Goal: Task Accomplishment & Management: Manage account settings

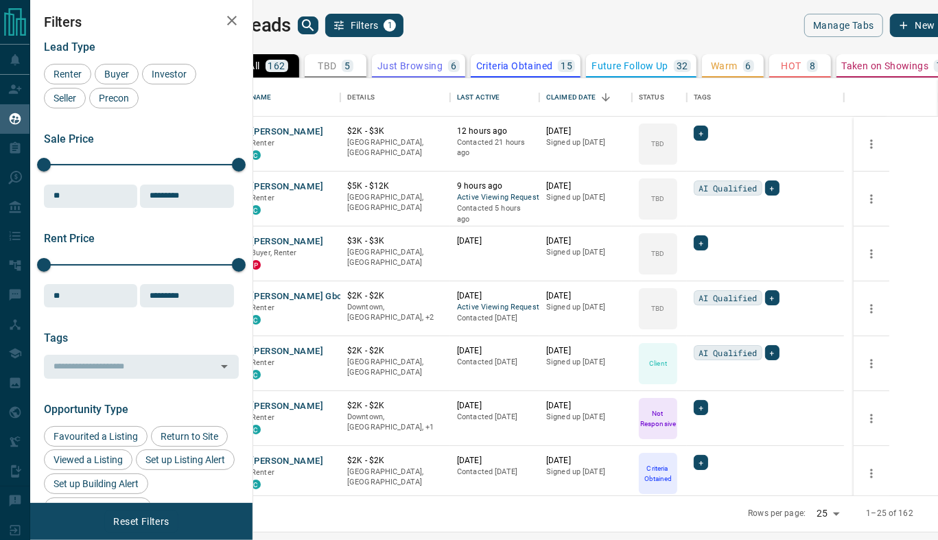
scroll to position [17, 0]
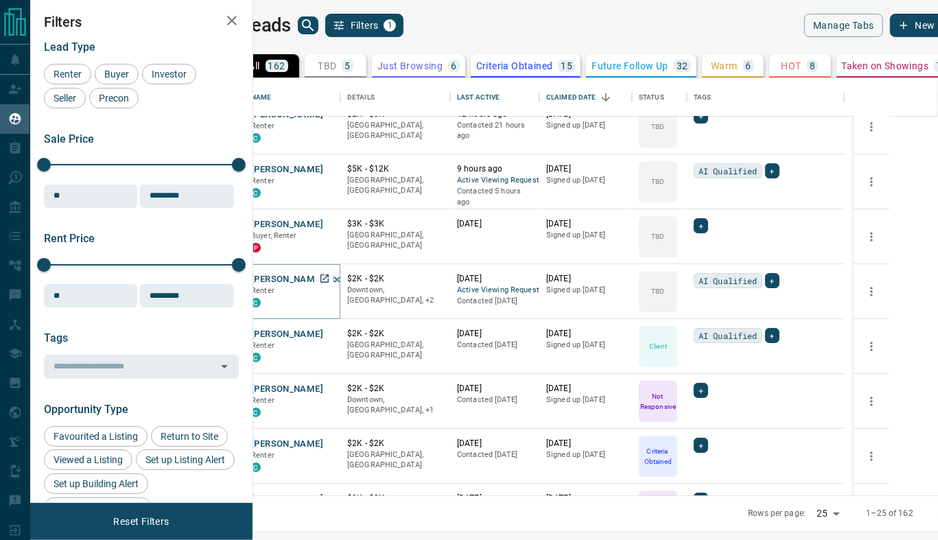
click at [343, 278] on button "[PERSON_NAME] Gbogbohoundada" at bounding box center [325, 279] width 149 height 13
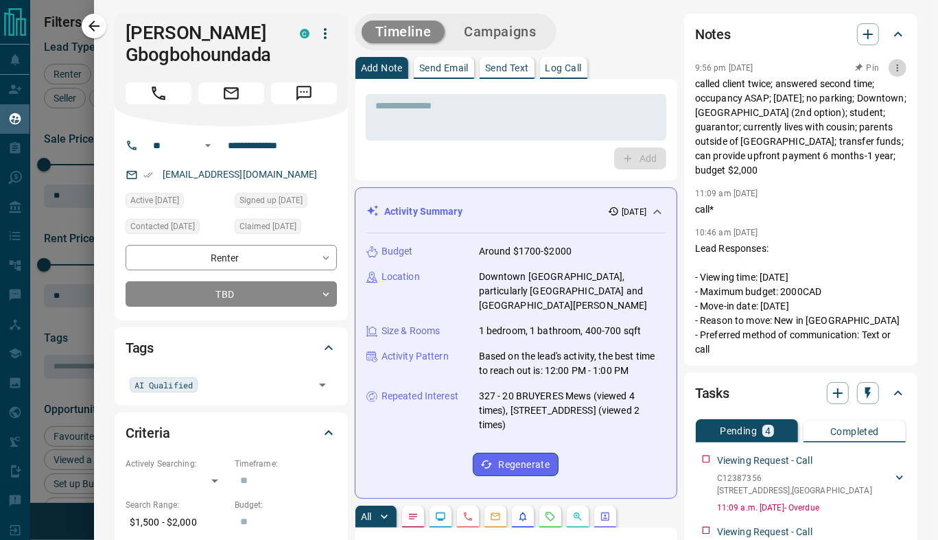
click at [892, 70] on icon "button" at bounding box center [897, 67] width 11 height 11
drag, startPoint x: 873, startPoint y: 93, endPoint x: 880, endPoint y: 86, distance: 10.7
click at [880, 86] on li "Edit" at bounding box center [867, 92] width 60 height 21
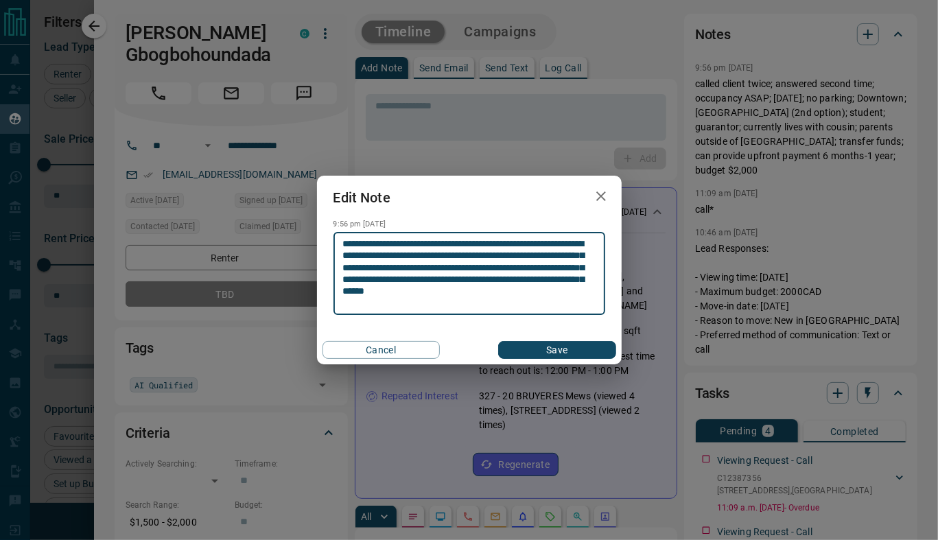
type textarea "**********"
click at [578, 347] on button "Save" at bounding box center [556, 350] width 117 height 18
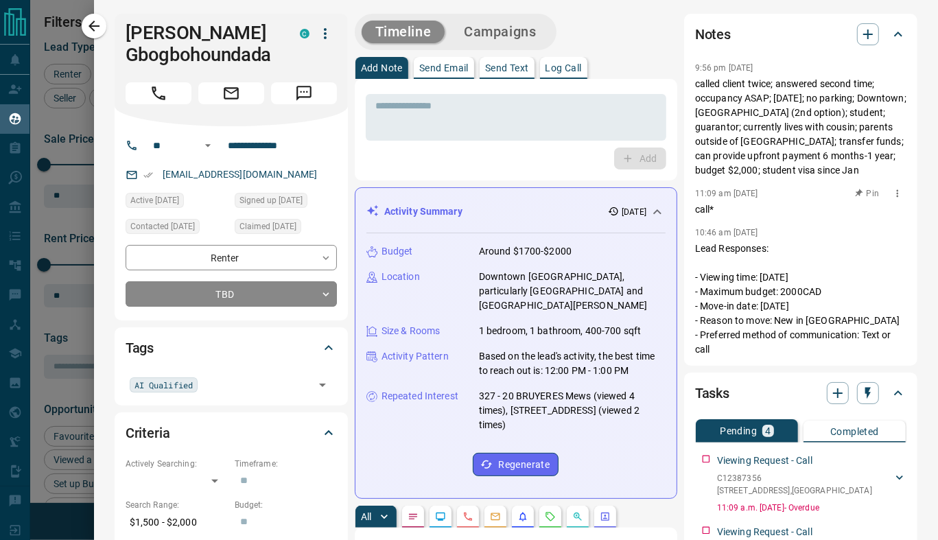
click at [889, 200] on button "button" at bounding box center [898, 194] width 18 height 18
drag, startPoint x: 875, startPoint y: 239, endPoint x: 624, endPoint y: 178, distance: 257.8
click at [624, 178] on div at bounding box center [469, 270] width 938 height 540
click at [892, 195] on icon "button" at bounding box center [897, 193] width 11 height 11
click at [881, 235] on li "Delete" at bounding box center [867, 239] width 60 height 21
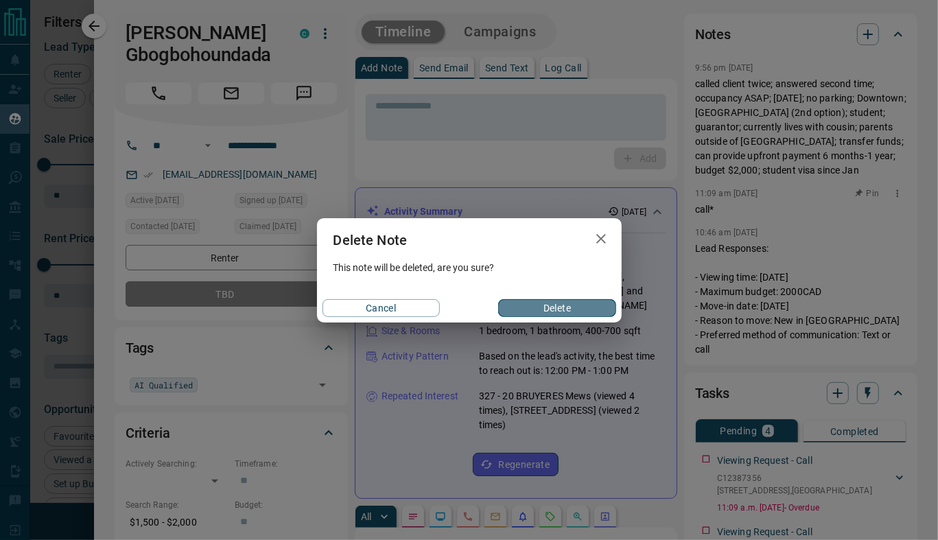
click at [572, 304] on button "Delete" at bounding box center [556, 308] width 117 height 18
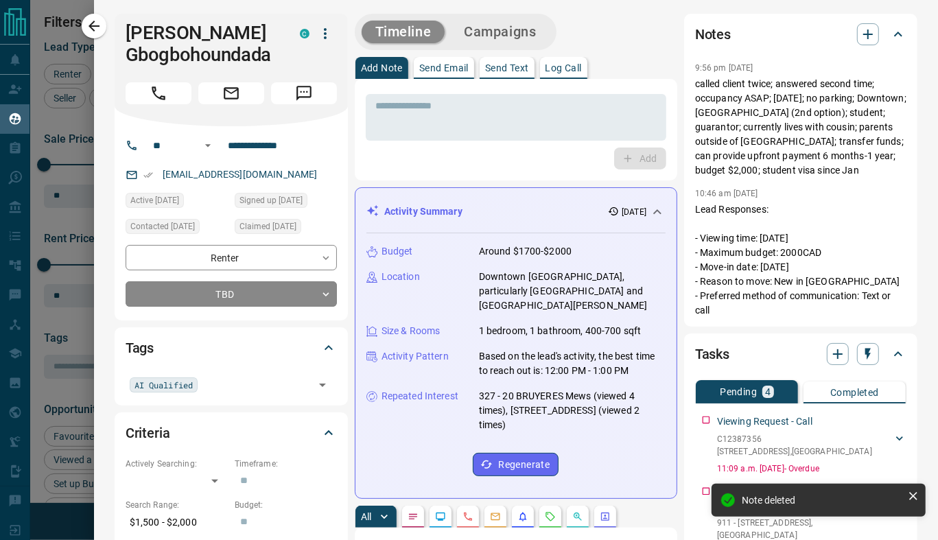
click at [897, 68] on icon "button" at bounding box center [898, 69] width 2 height 8
click at [870, 92] on li "Edit" at bounding box center [867, 92] width 60 height 21
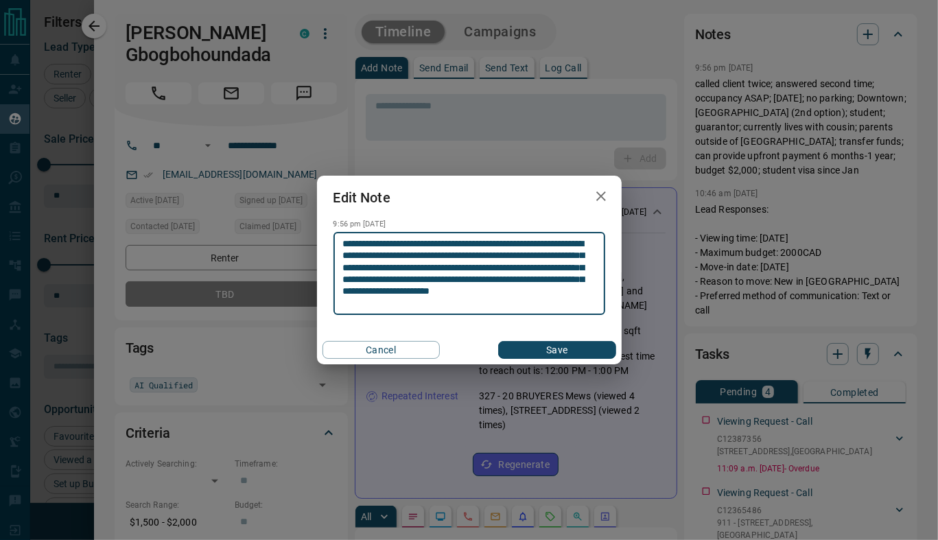
type textarea "**********"
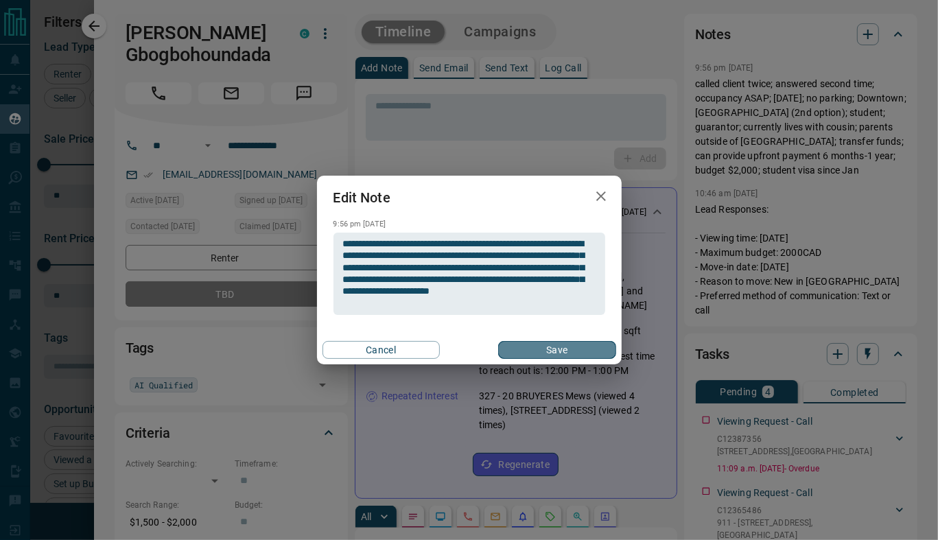
click at [554, 347] on button "Save" at bounding box center [556, 350] width 117 height 18
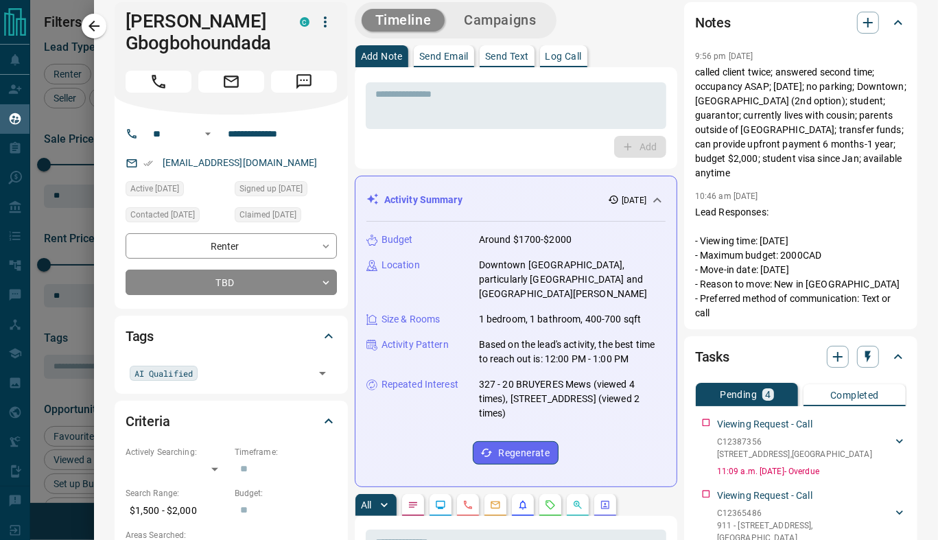
scroll to position [0, 0]
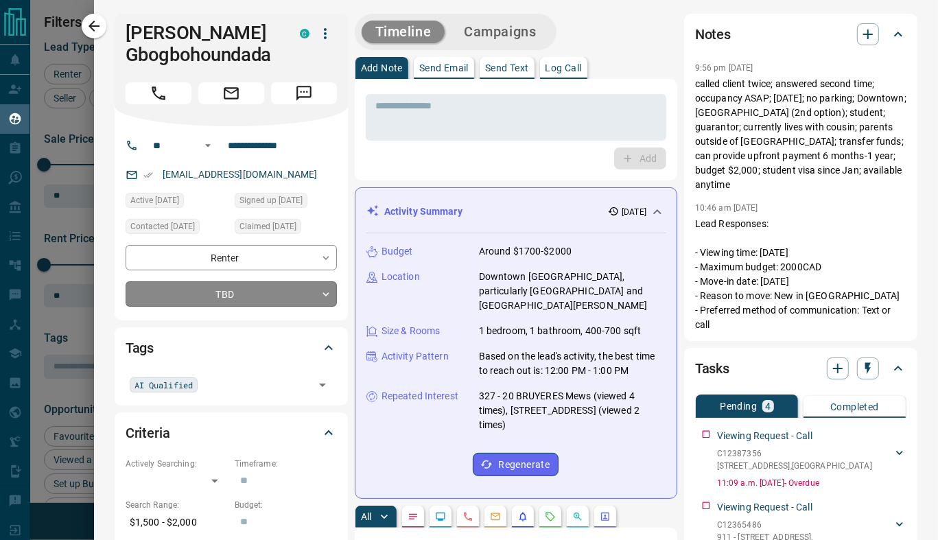
click at [252, 301] on body "Lead Transfers Claim Leads My Leads Tasks Opportunities Deals Campaigns Automat…" at bounding box center [469, 261] width 938 height 523
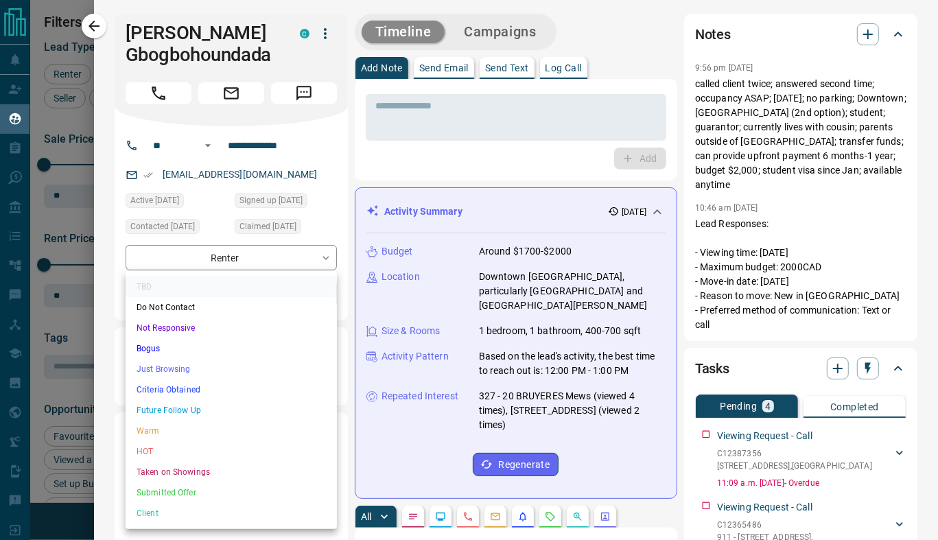
click at [194, 386] on li "Criteria Obtained" at bounding box center [231, 389] width 211 height 21
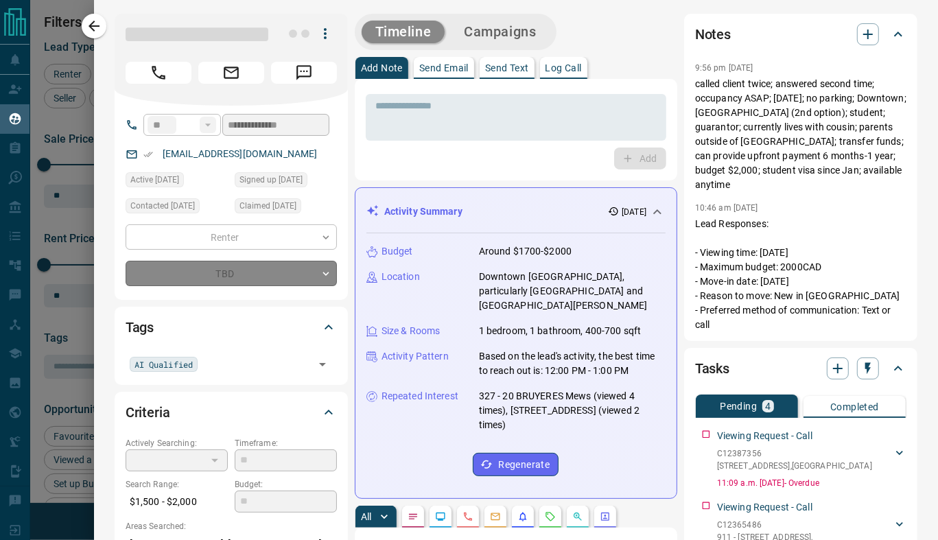
type input "*"
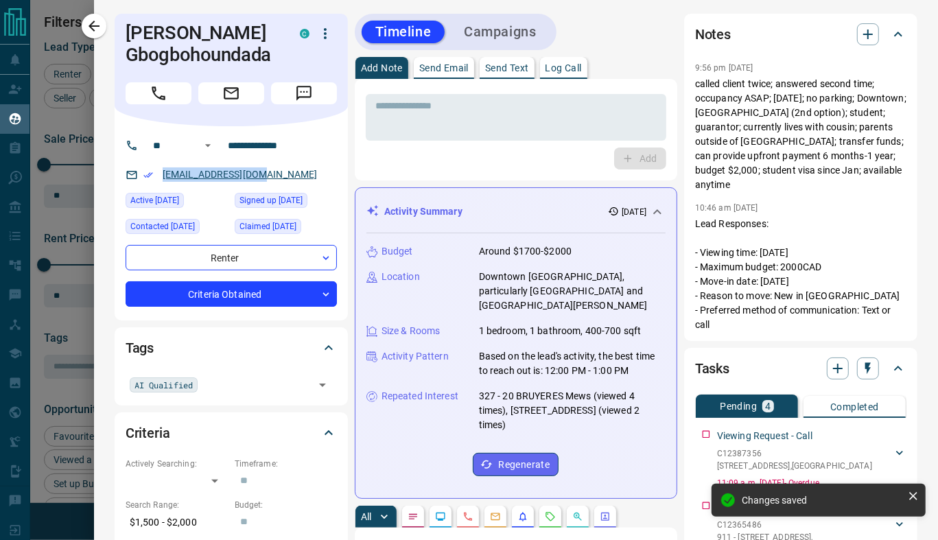
drag, startPoint x: 287, startPoint y: 172, endPoint x: 163, endPoint y: 174, distance: 123.5
click at [163, 174] on div "[EMAIL_ADDRESS][DOMAIN_NAME]" at bounding box center [231, 174] width 211 height 23
copy link "[EMAIL_ADDRESS][DOMAIN_NAME]"
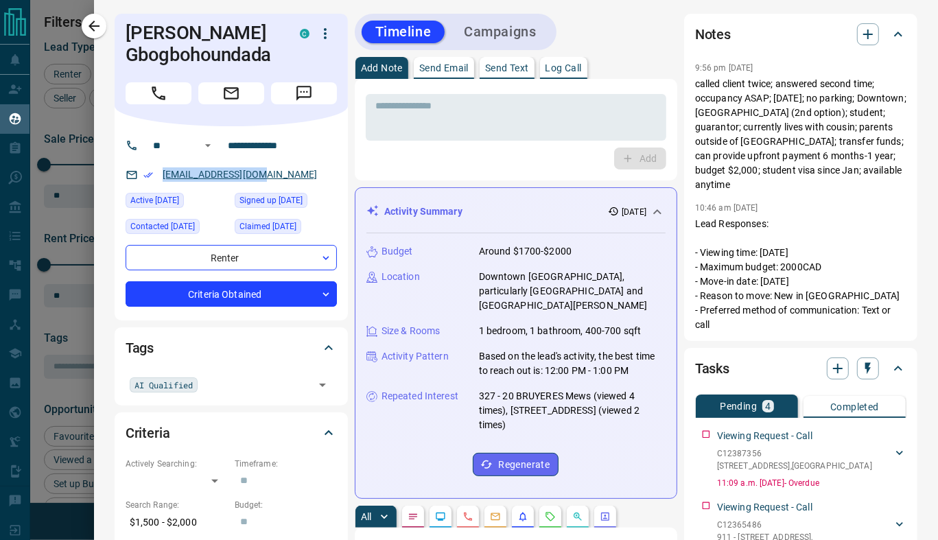
copy link "[EMAIL_ADDRESS][DOMAIN_NAME]"
click at [93, 27] on icon "button" at bounding box center [94, 26] width 16 height 16
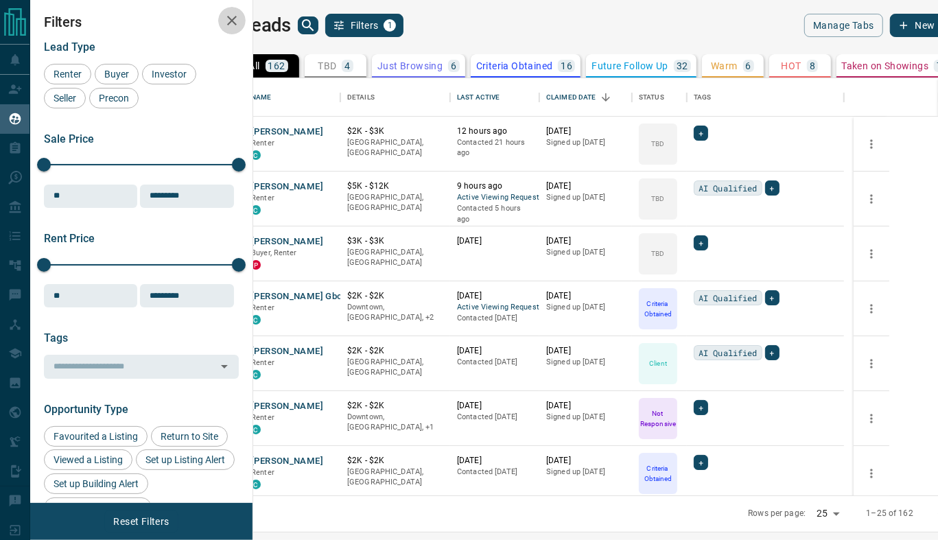
click at [233, 18] on icon "button" at bounding box center [232, 20] width 16 height 16
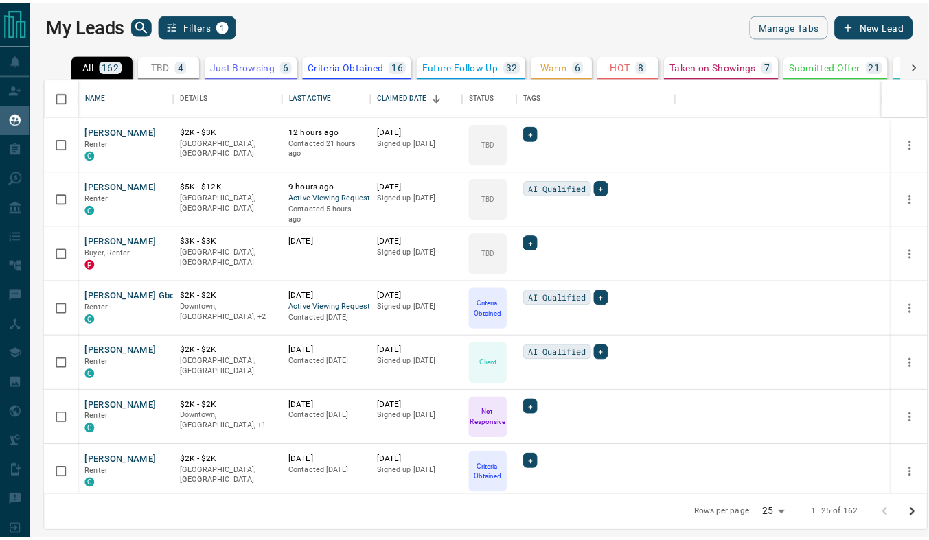
scroll to position [408, 883]
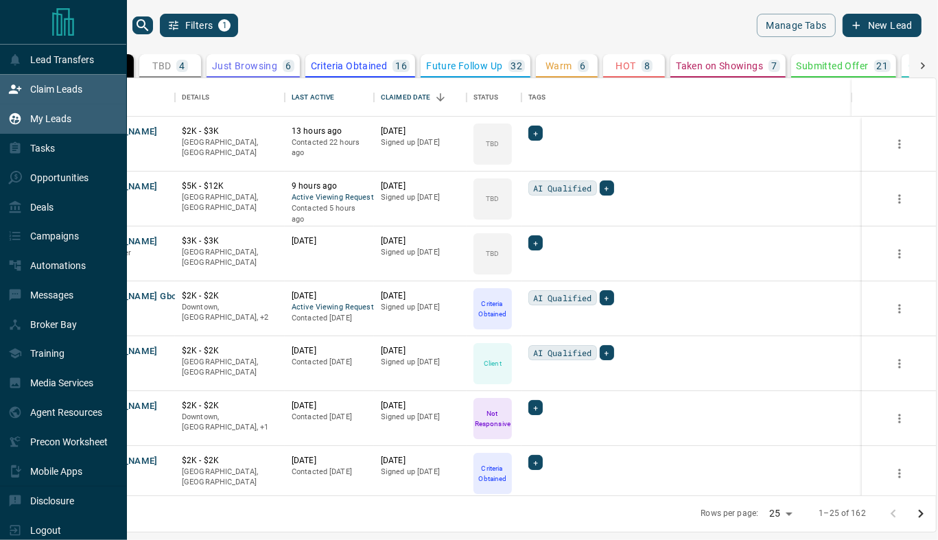
click at [60, 90] on p "Claim Leads" at bounding box center [56, 89] width 52 height 11
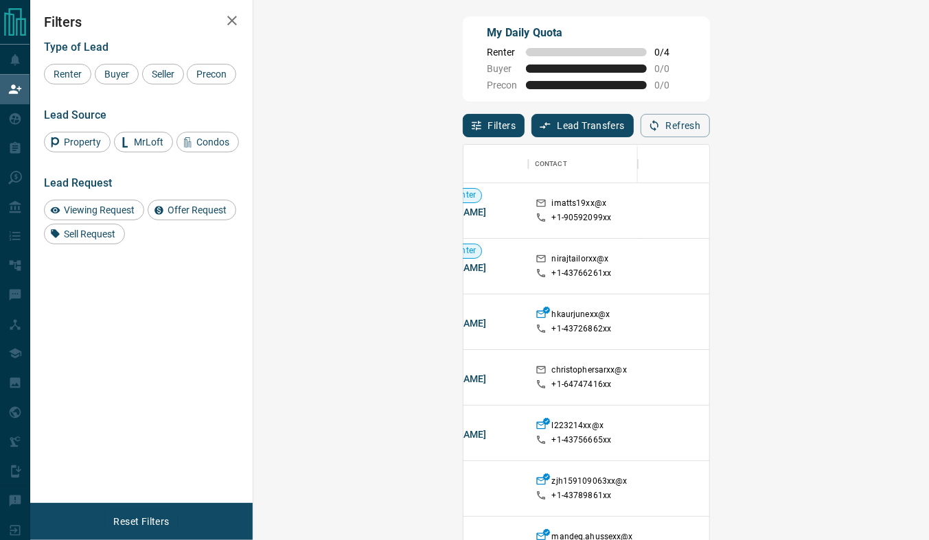
scroll to position [0, 69]
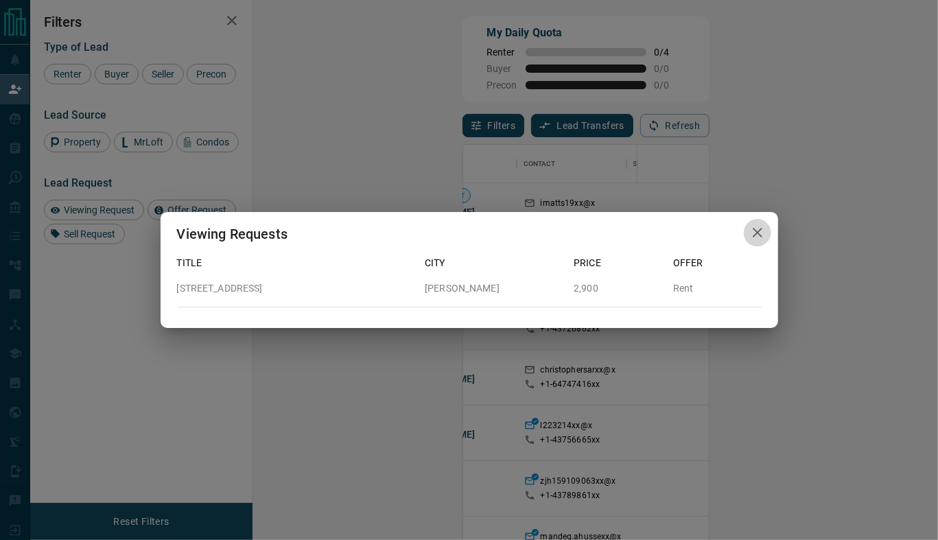
click at [762, 231] on icon "button" at bounding box center [757, 232] width 16 height 16
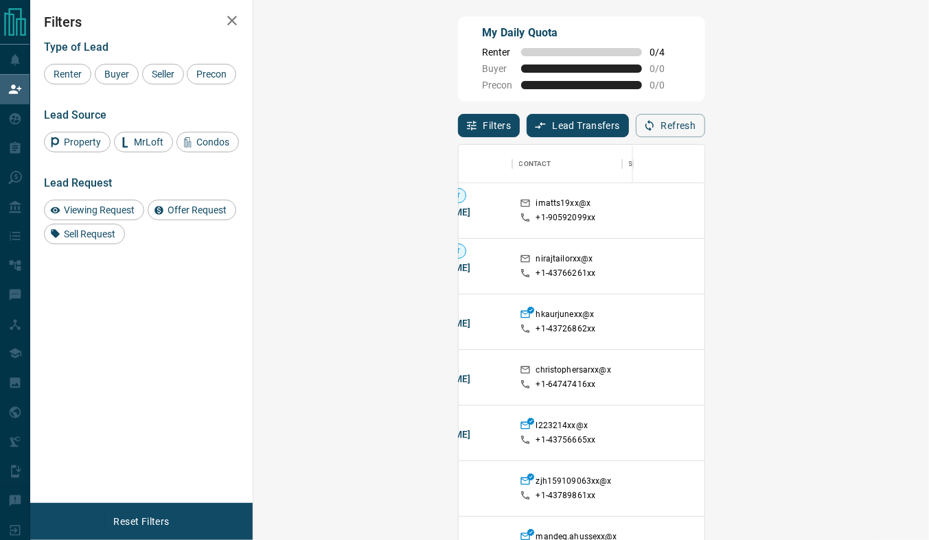
scroll to position [10, 10]
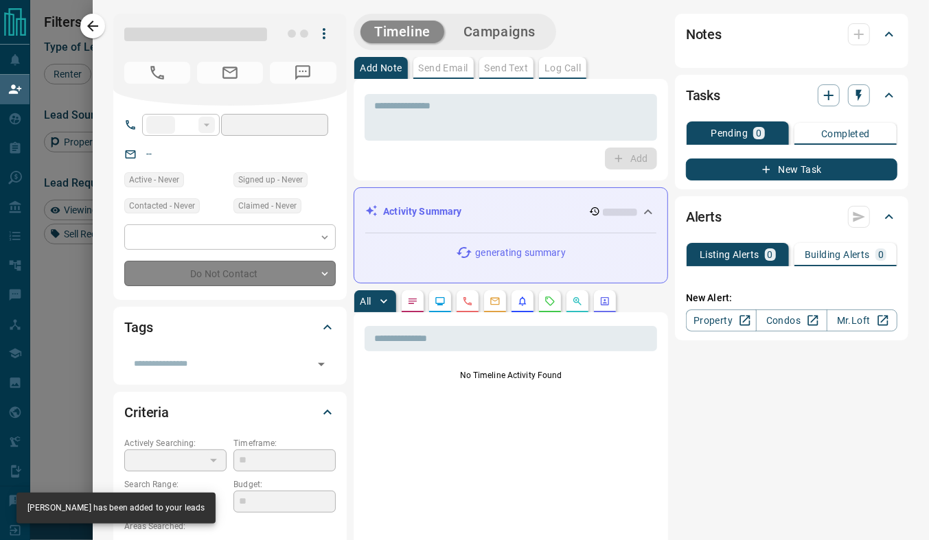
type input "**"
type input "**********"
type input "**"
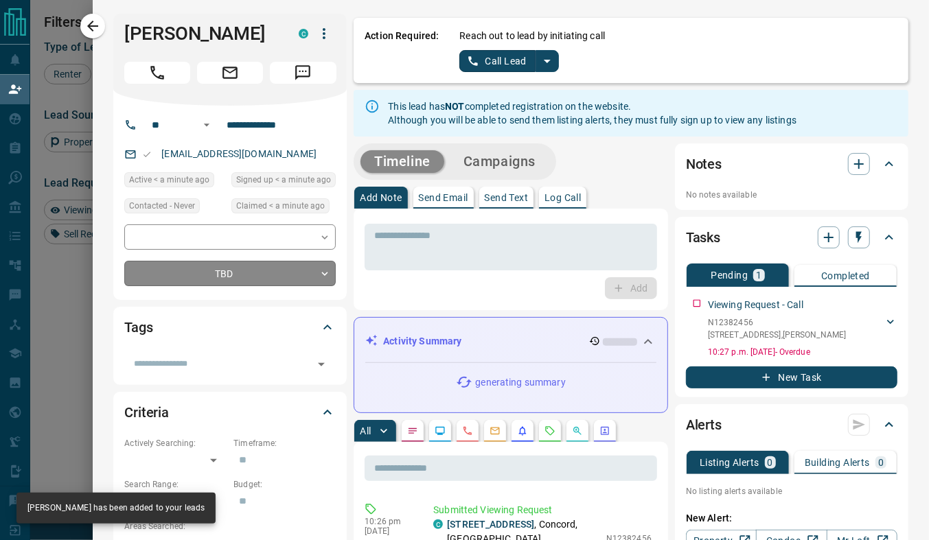
click at [241, 276] on body "Lead Transfers Claim Leads My Leads Tasks Opportunities Deals Campaigns Automat…" at bounding box center [464, 230] width 929 height 460
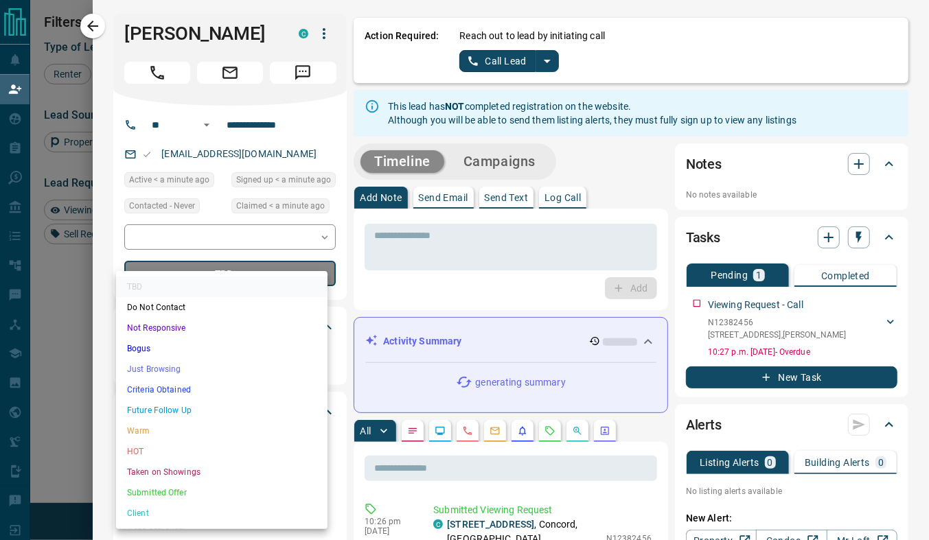
click at [535, 61] on div at bounding box center [464, 270] width 929 height 540
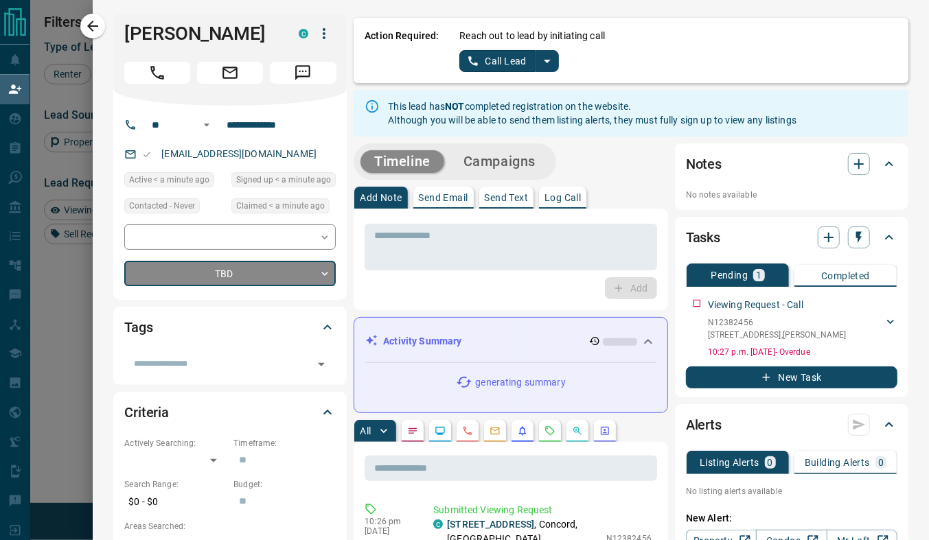
click at [544, 60] on icon "split button" at bounding box center [547, 61] width 7 height 3
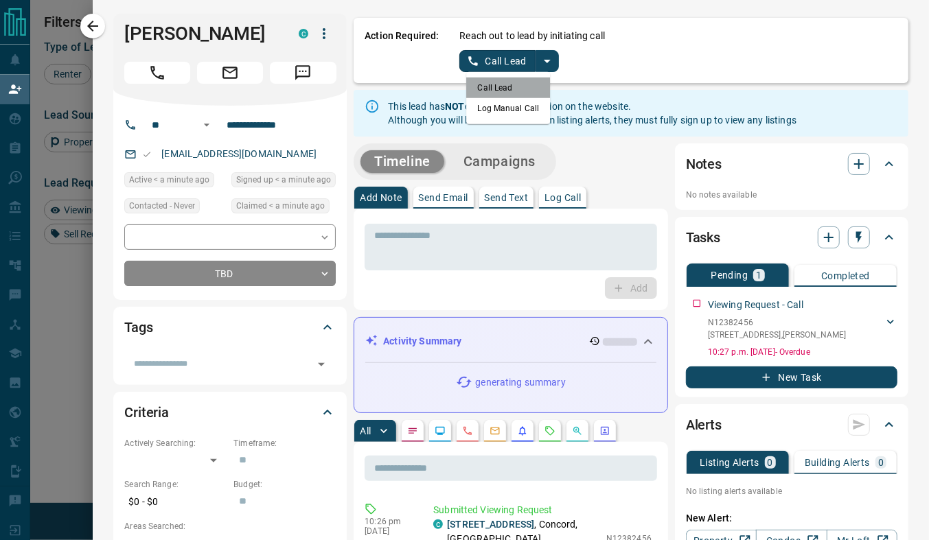
drag, startPoint x: 504, startPoint y: 81, endPoint x: 544, endPoint y: 121, distance: 55.8
click at [539, 57] on icon "split button" at bounding box center [547, 61] width 16 height 16
click at [497, 111] on li "Log Manual Call" at bounding box center [509, 108] width 84 height 21
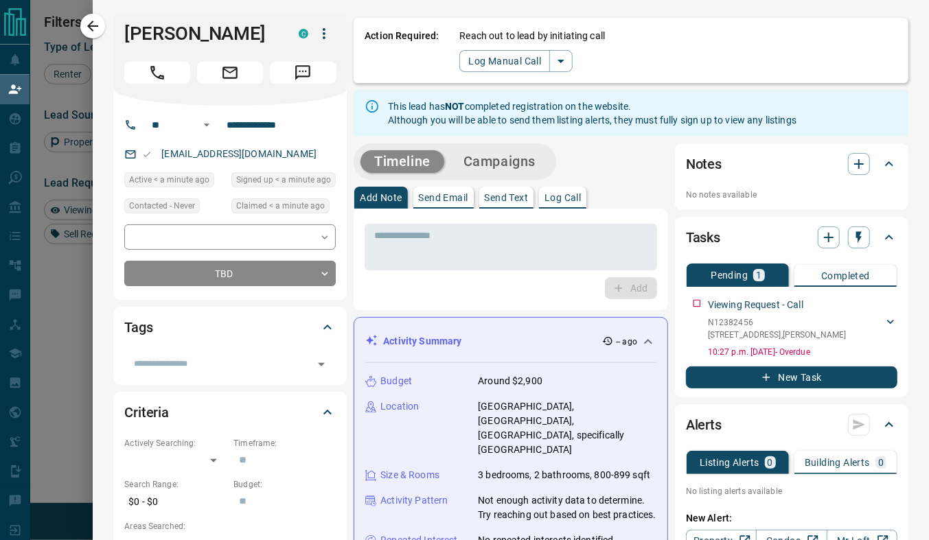
click at [478, 47] on div "Reach out to lead by initiating call Log Manual Call" at bounding box center [678, 50] width 438 height 43
click at [473, 70] on button "Log Manual Call" at bounding box center [504, 61] width 91 height 22
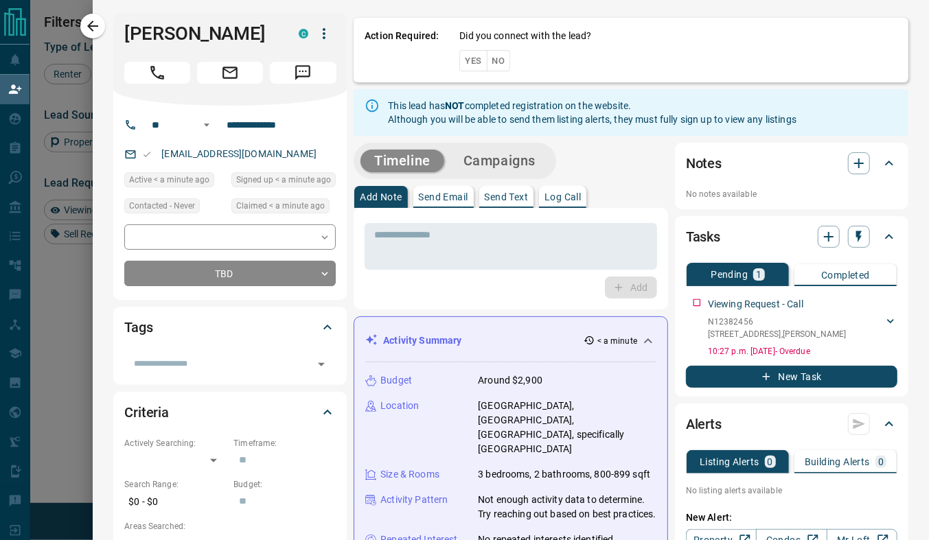
click at [463, 62] on button "Yes" at bounding box center [472, 60] width 27 height 21
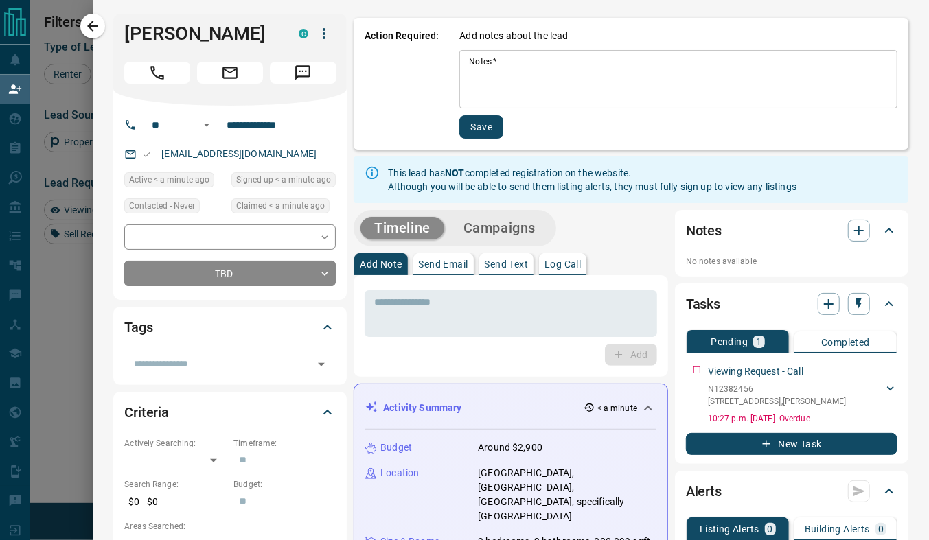
click at [480, 78] on textarea "Notes   *" at bounding box center [678, 79] width 419 height 47
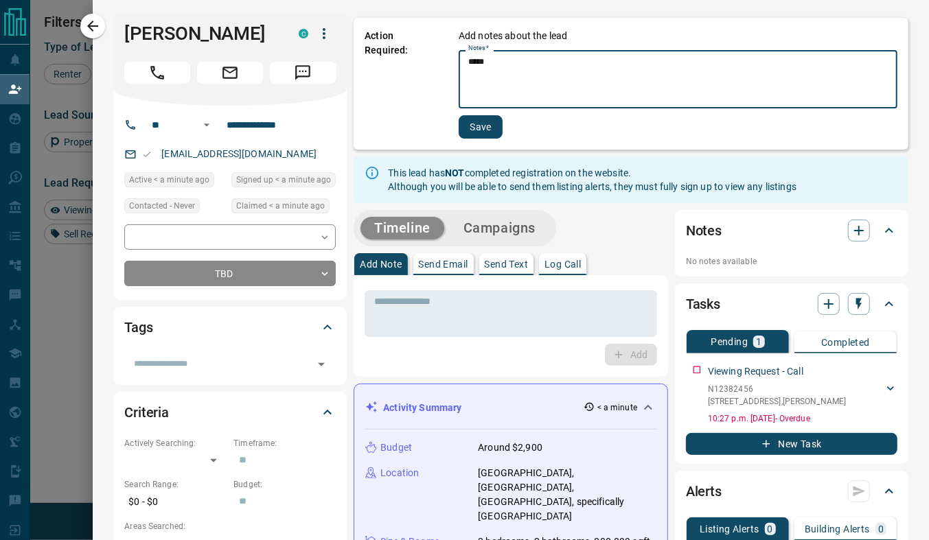
type textarea "*****"
click at [469, 130] on button "Save" at bounding box center [480, 126] width 44 height 23
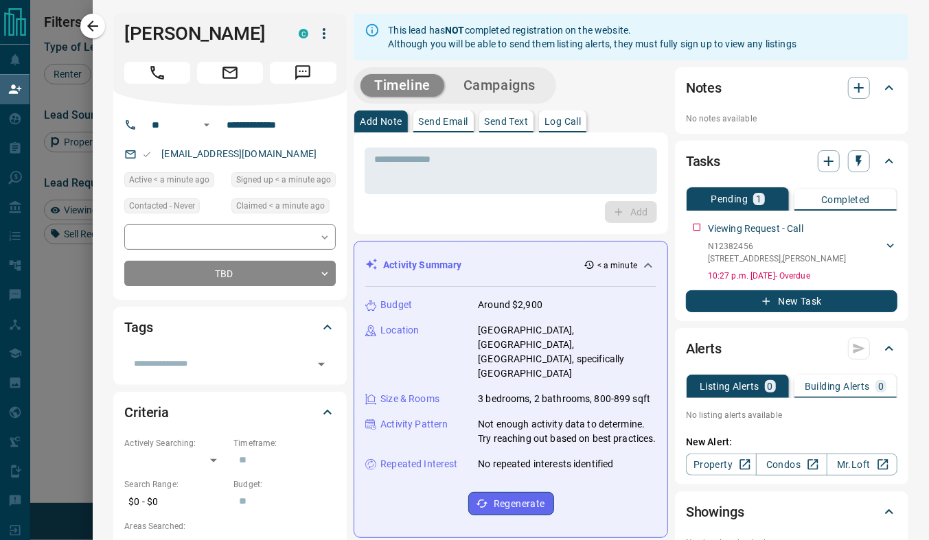
click at [102, 31] on button "button" at bounding box center [92, 26] width 25 height 25
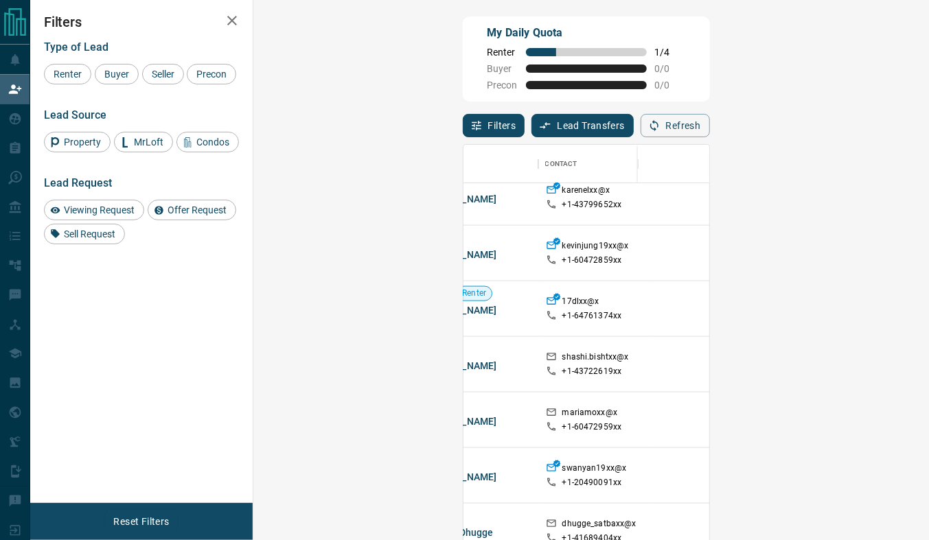
scroll to position [727, 48]
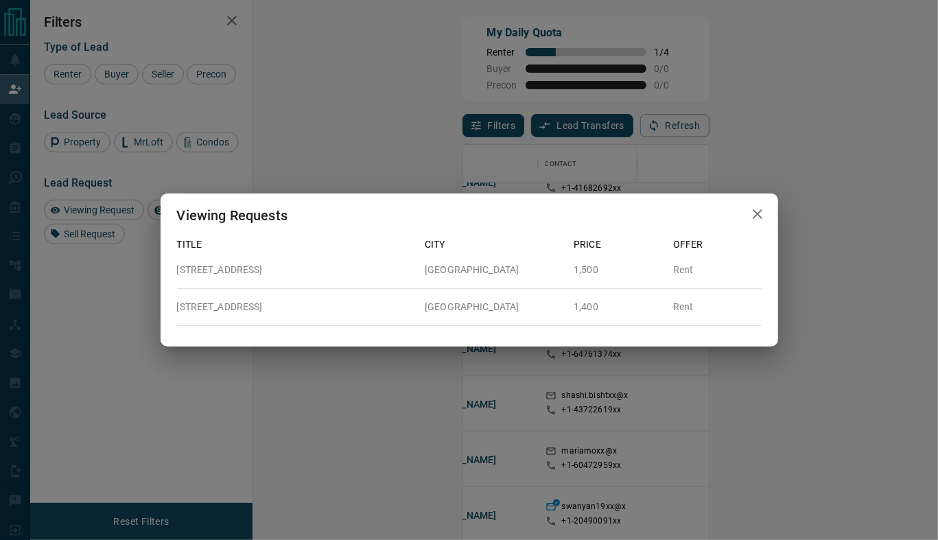
click at [752, 219] on icon "button" at bounding box center [757, 214] width 16 height 16
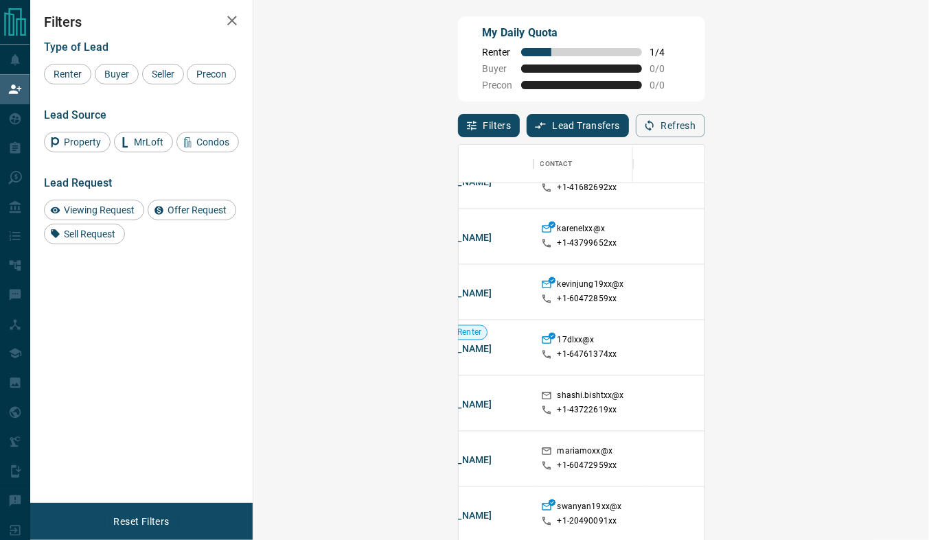
scroll to position [10, 10]
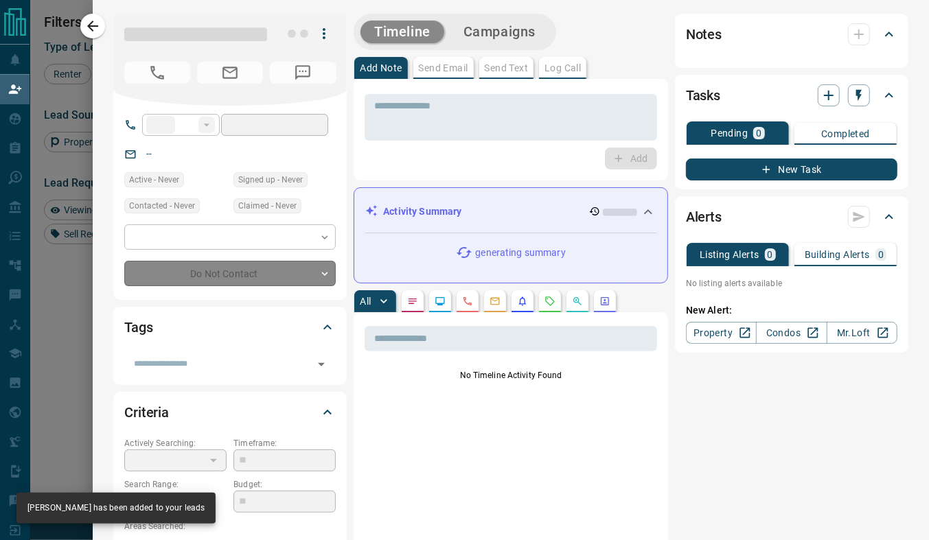
type input "**"
type input "**********"
type input "**"
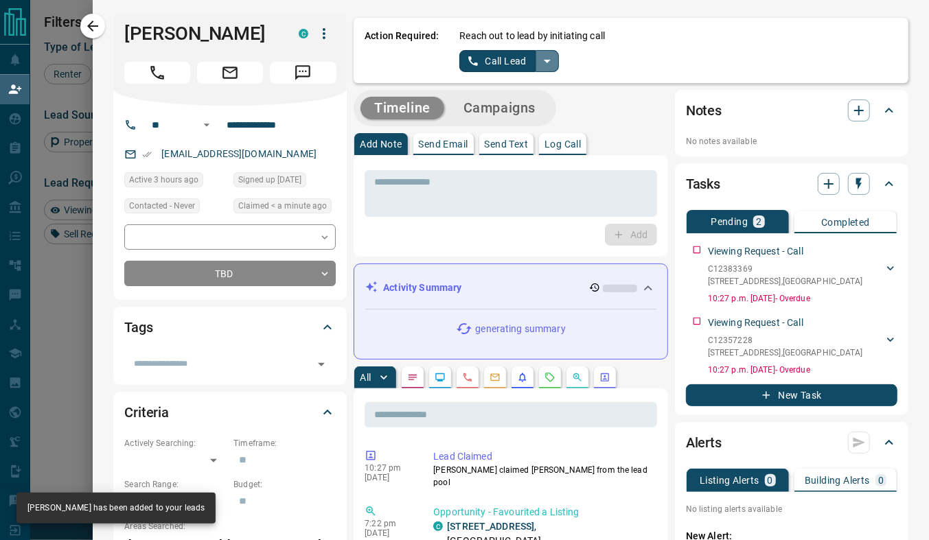
click at [539, 66] on icon "split button" at bounding box center [547, 61] width 16 height 16
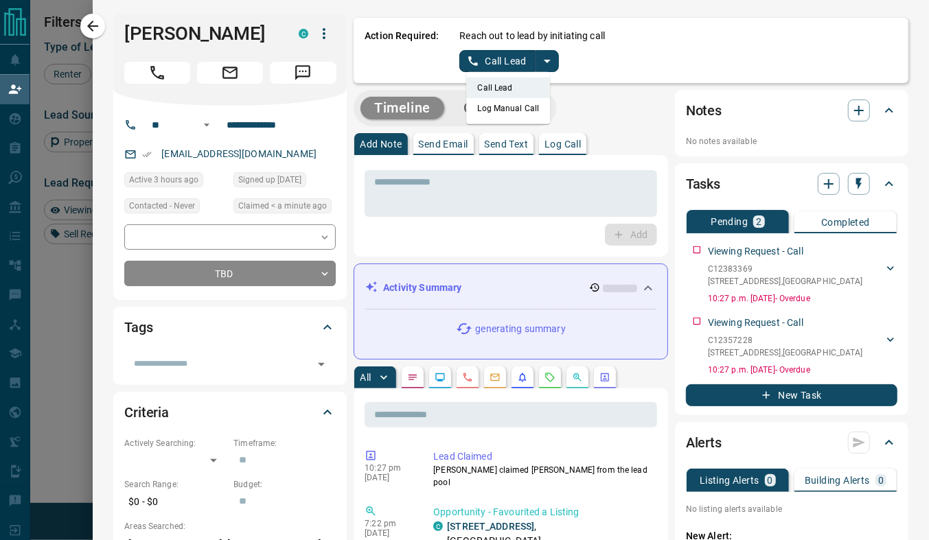
click at [487, 110] on li "Log Manual Call" at bounding box center [509, 108] width 84 height 21
click at [485, 62] on button "Log Manual Call" at bounding box center [504, 61] width 91 height 22
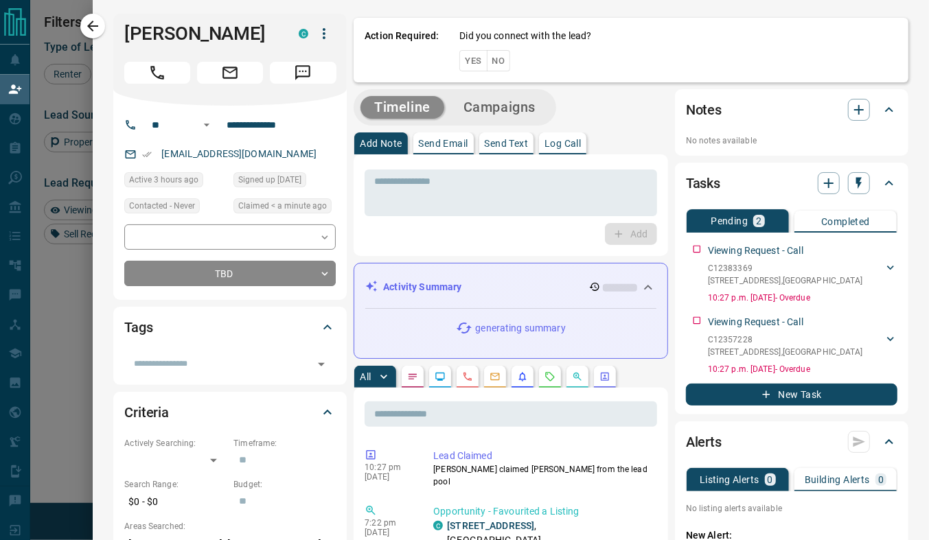
click at [462, 63] on button "Yes" at bounding box center [472, 60] width 27 height 21
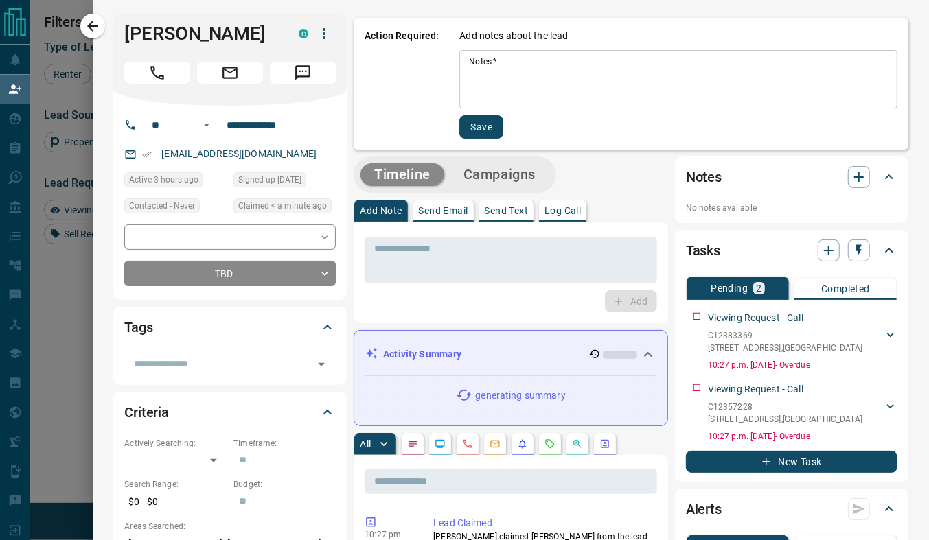
click at [469, 70] on textarea "Notes   *" at bounding box center [678, 79] width 419 height 47
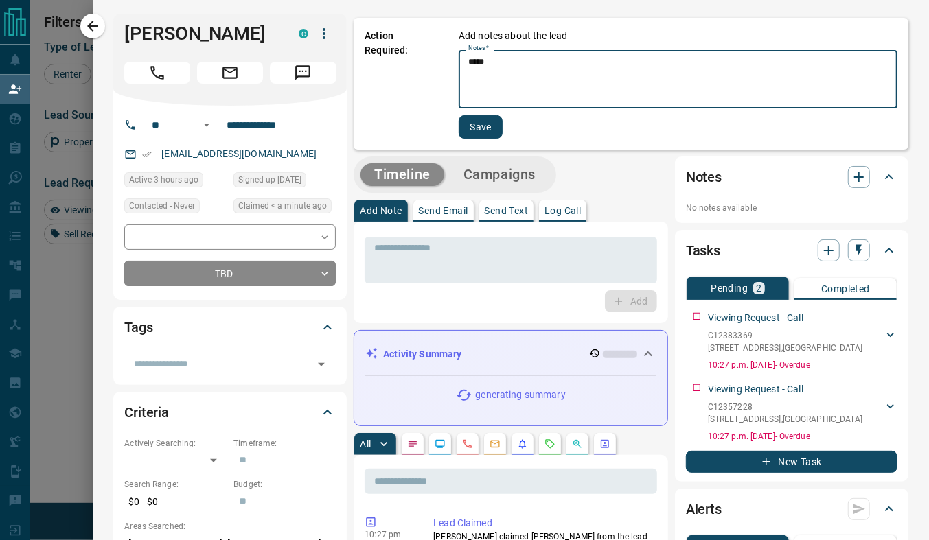
type textarea "*****"
click at [473, 127] on button "Save" at bounding box center [480, 126] width 44 height 23
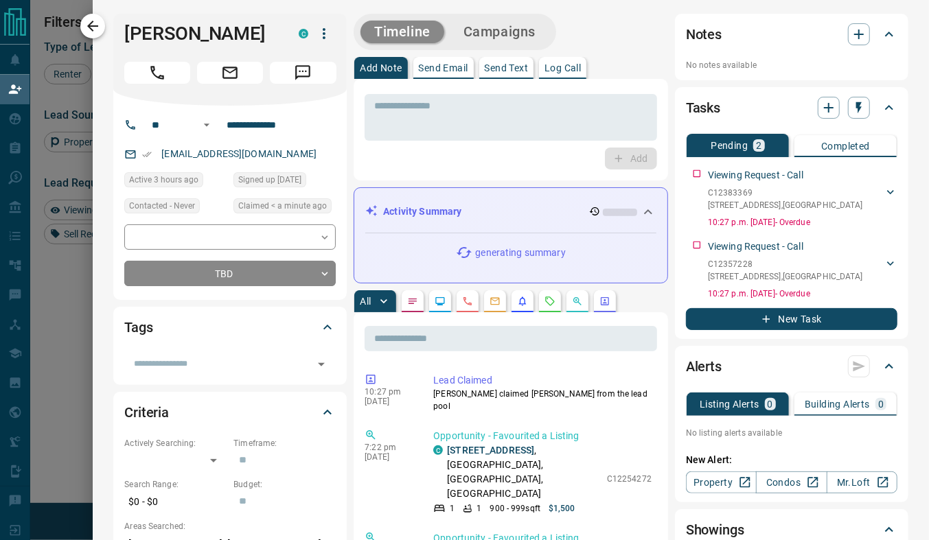
click at [93, 32] on icon "button" at bounding box center [92, 26] width 16 height 16
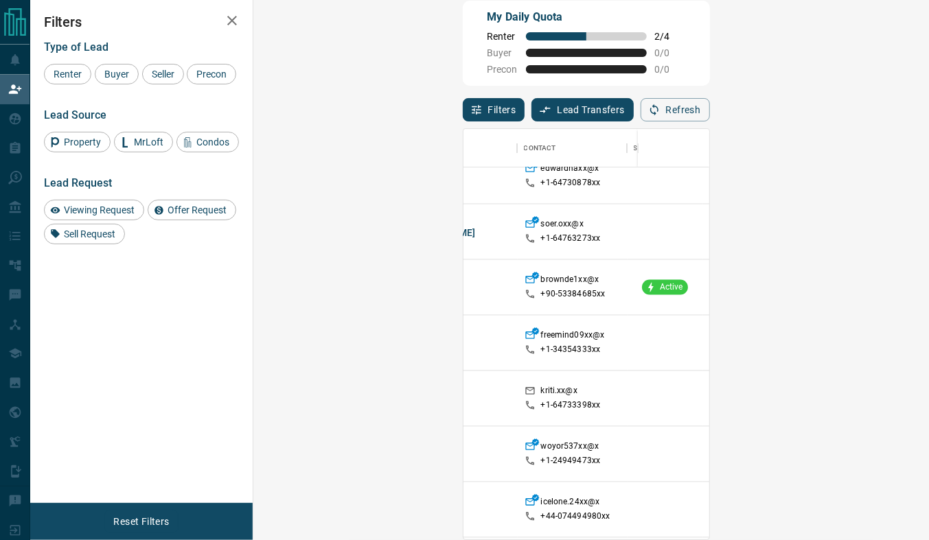
scroll to position [1269, 69]
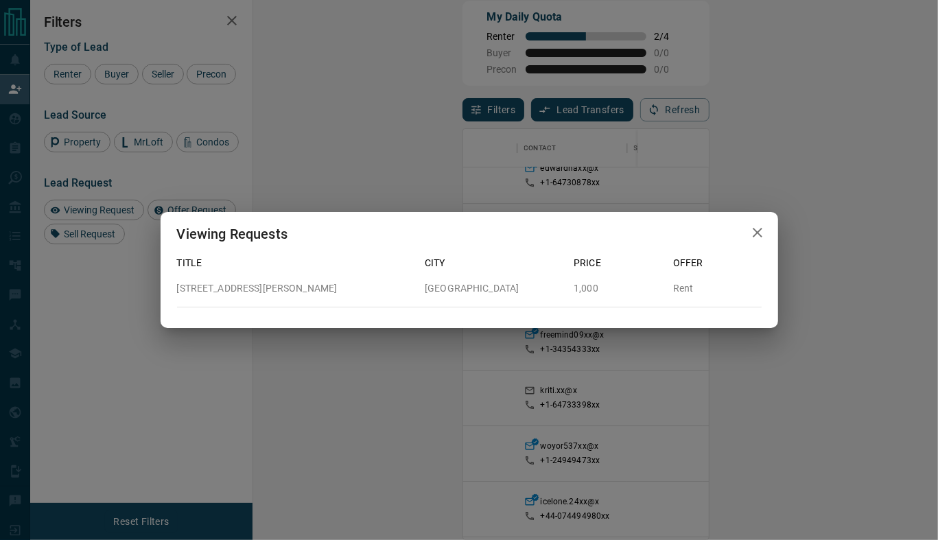
click at [760, 234] on icon "button" at bounding box center [757, 232] width 16 height 16
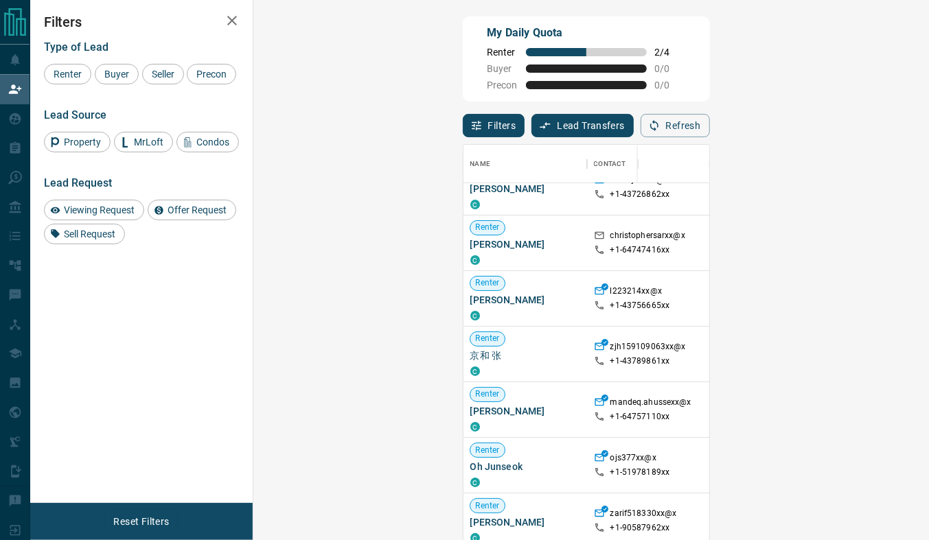
scroll to position [0, 0]
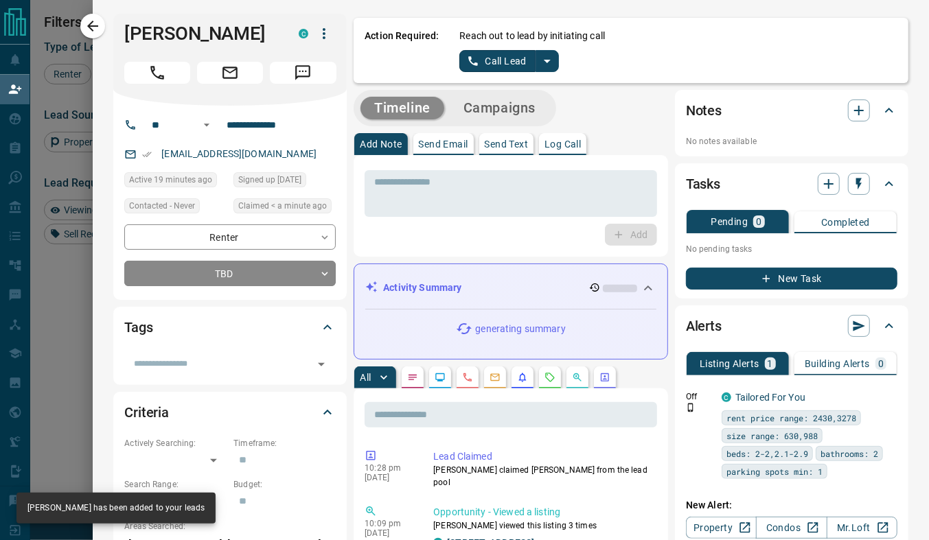
click at [541, 62] on icon "split button" at bounding box center [547, 61] width 16 height 16
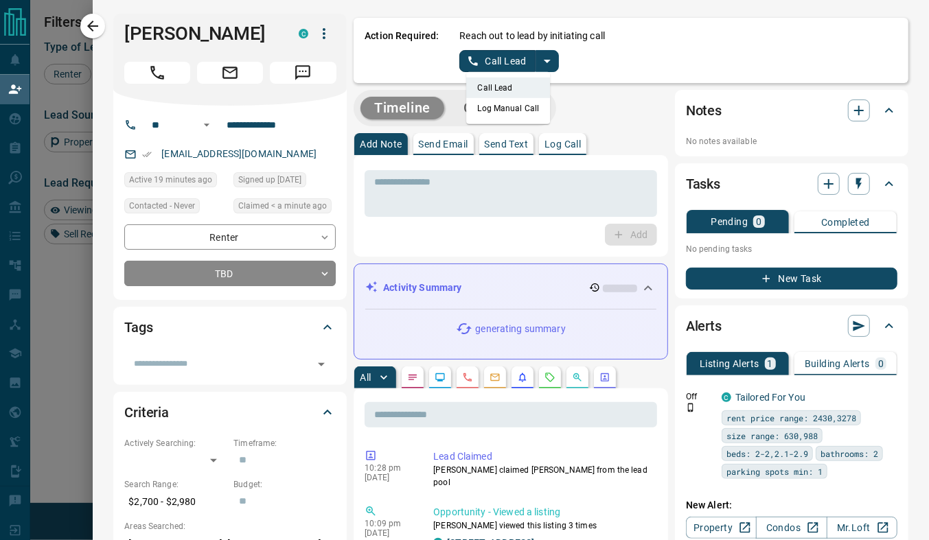
click at [493, 111] on li "Log Manual Call" at bounding box center [509, 108] width 84 height 21
click at [484, 50] on button "Log Manual Call" at bounding box center [504, 61] width 91 height 22
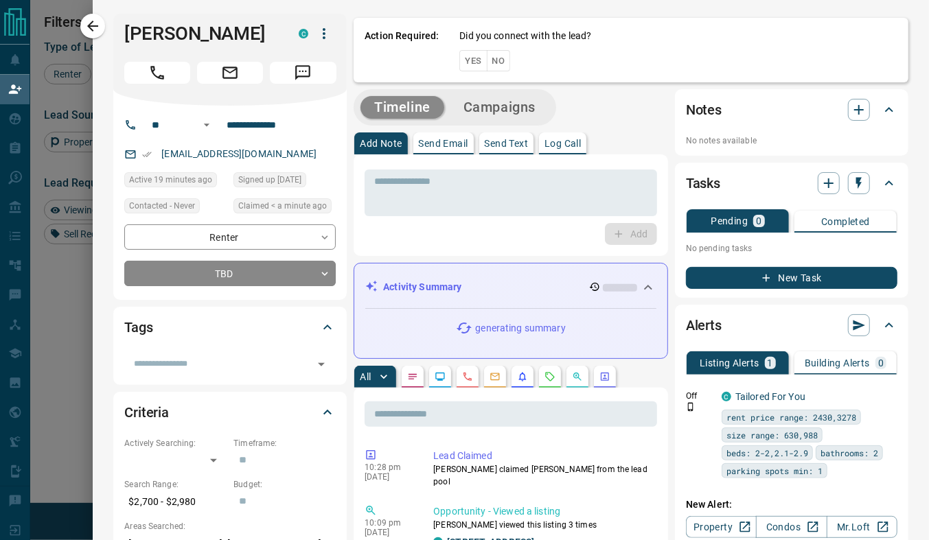
click at [460, 59] on button "Yes" at bounding box center [472, 60] width 27 height 21
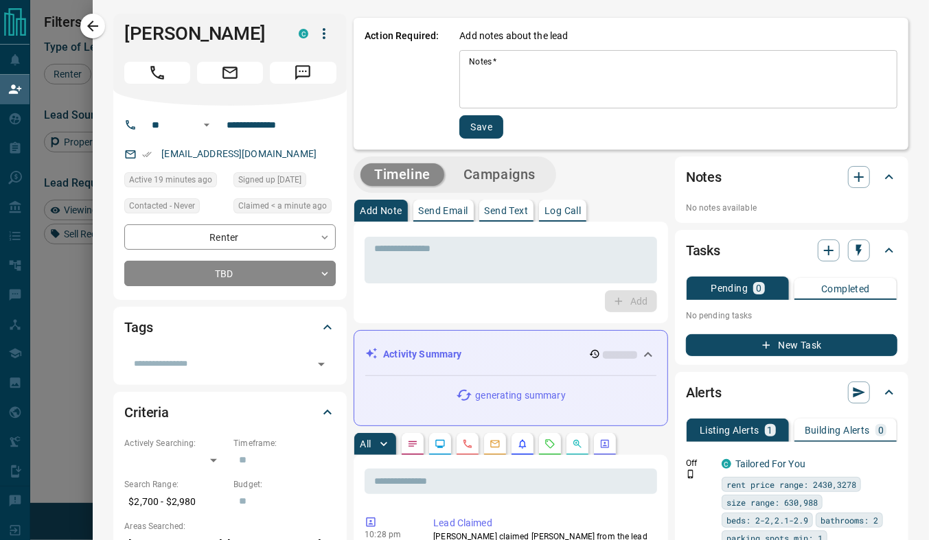
click at [479, 64] on textarea "Notes   *" at bounding box center [678, 79] width 419 height 47
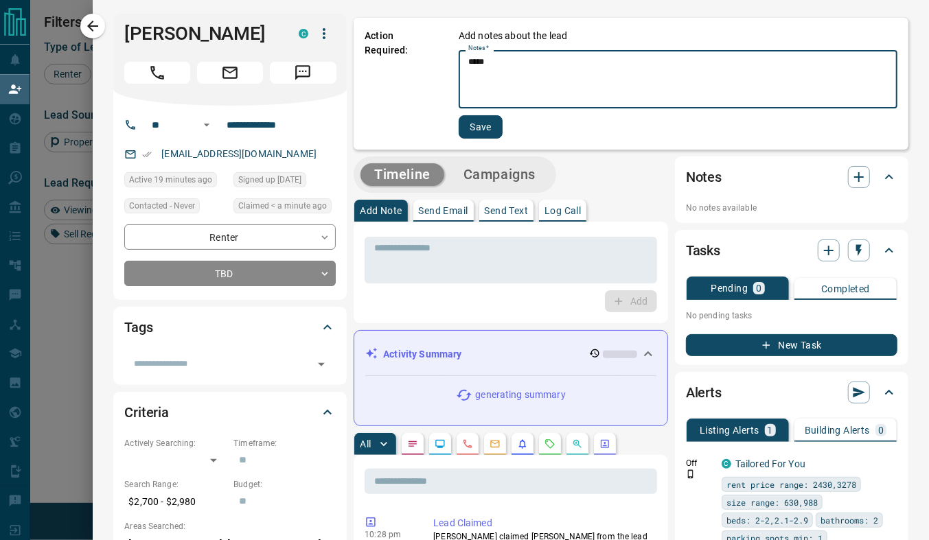
type textarea "*****"
click at [466, 128] on button "Save" at bounding box center [480, 126] width 44 height 23
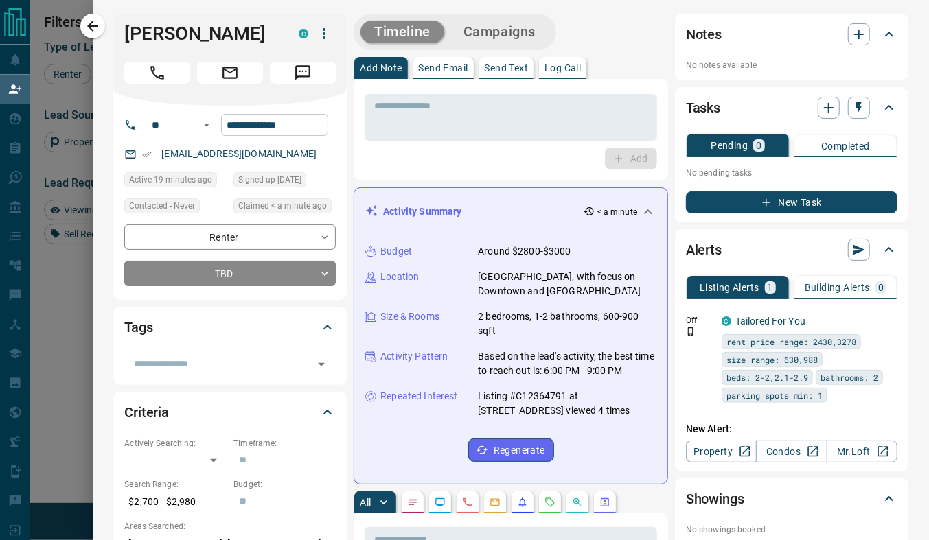
click at [96, 29] on icon "button" at bounding box center [92, 26] width 16 height 16
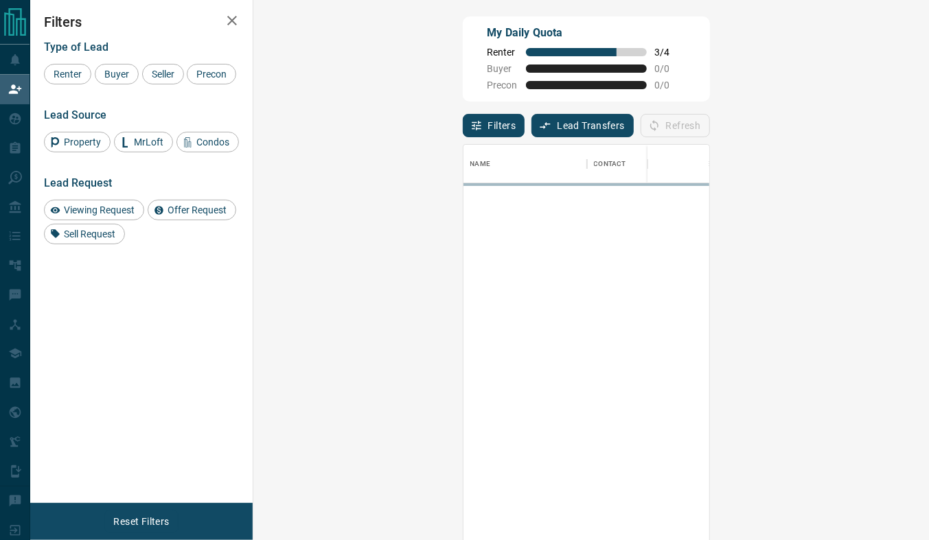
scroll to position [401, 636]
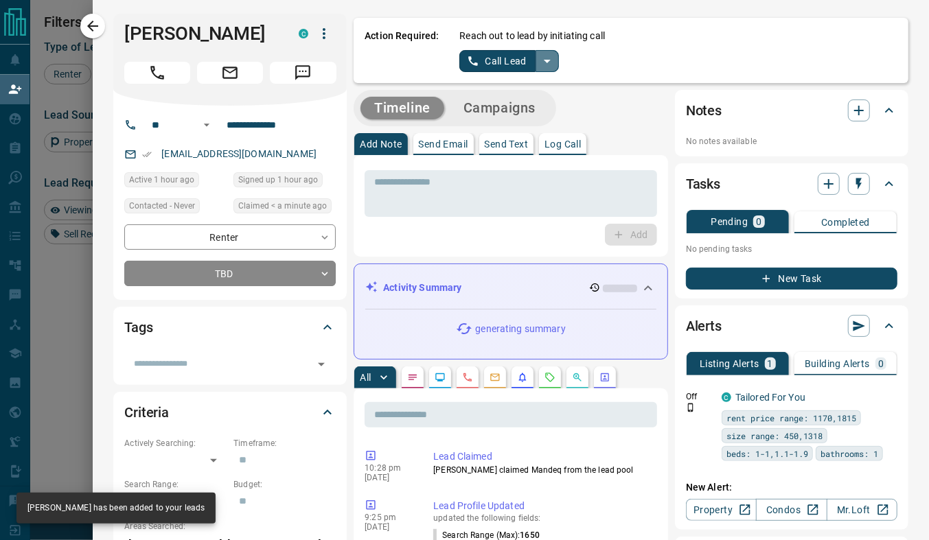
click at [539, 60] on icon "split button" at bounding box center [547, 61] width 16 height 16
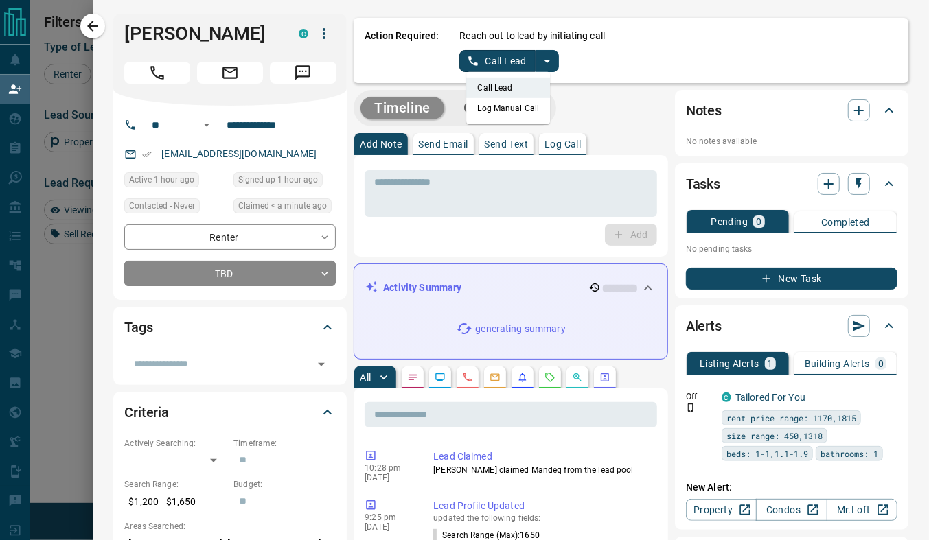
click at [494, 111] on li "Log Manual Call" at bounding box center [509, 108] width 84 height 21
click at [489, 62] on button "Log Manual Call" at bounding box center [504, 61] width 91 height 22
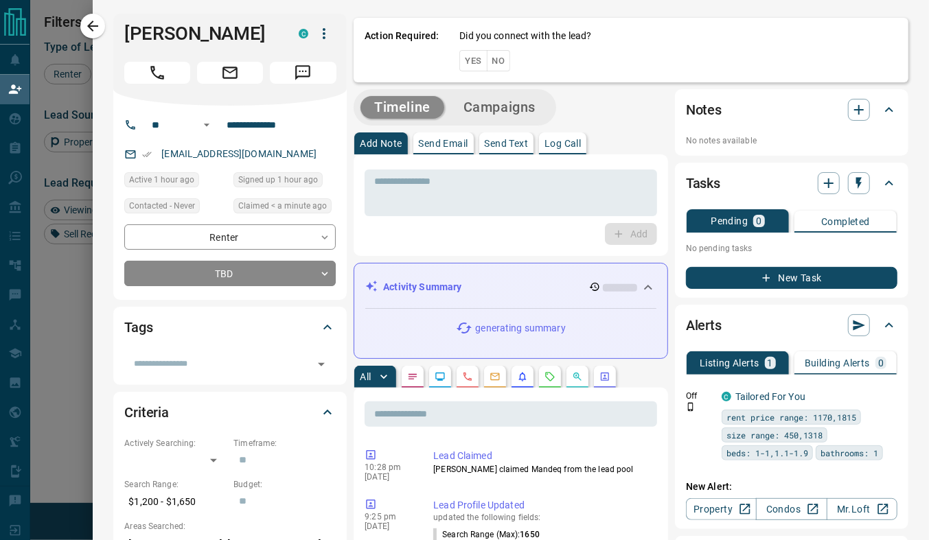
click at [460, 64] on button "Yes" at bounding box center [472, 60] width 27 height 21
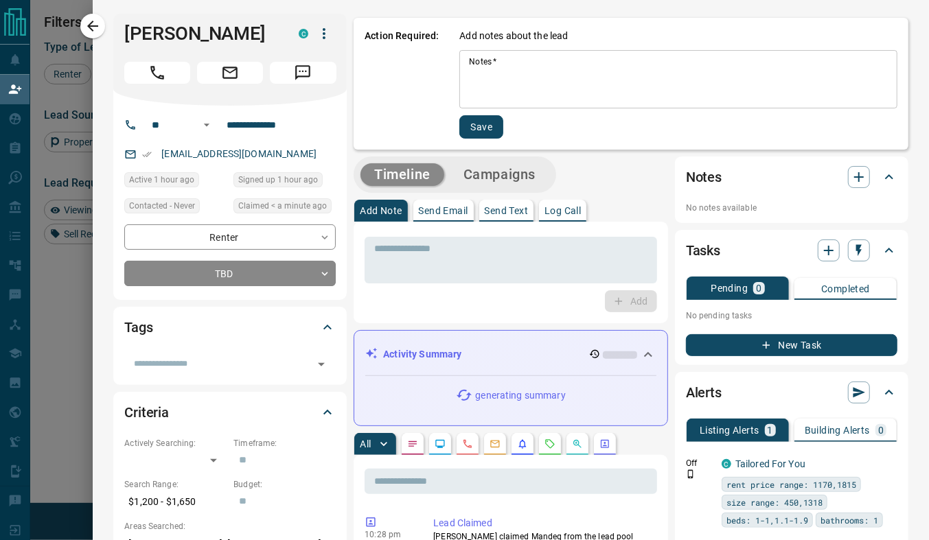
click at [477, 96] on textarea "Notes   *" at bounding box center [678, 79] width 419 height 47
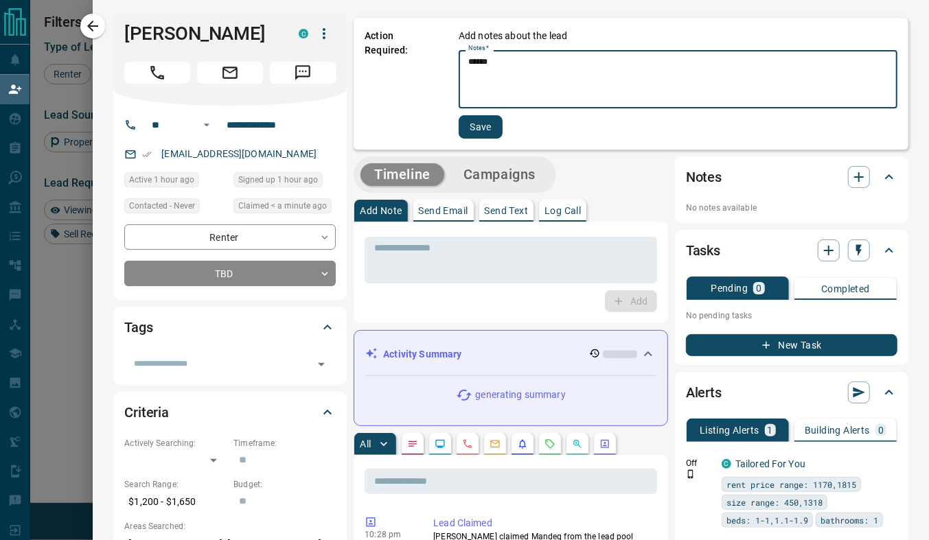
type textarea "******"
click at [474, 128] on button "Save" at bounding box center [480, 126] width 44 height 23
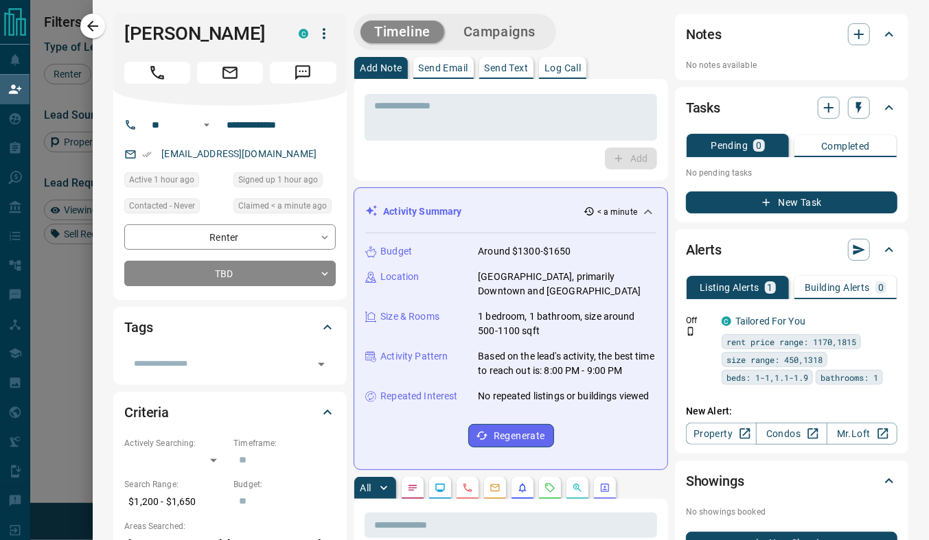
click at [96, 33] on icon "button" at bounding box center [92, 26] width 16 height 16
